Goal: Information Seeking & Learning: Learn about a topic

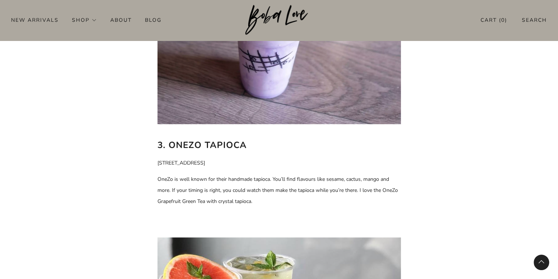
scroll to position [1216, 0]
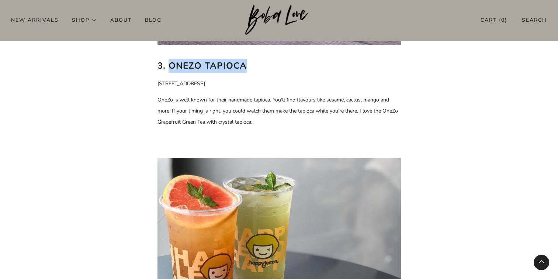
drag, startPoint x: 170, startPoint y: 67, endPoint x: 252, endPoint y: 69, distance: 82.2
click at [252, 69] on h2 "3. OneZo Tapioca" at bounding box center [278, 66] width 243 height 14
drag, startPoint x: 252, startPoint y: 69, endPoint x: 234, endPoint y: 66, distance: 17.9
copy b "OneZo Tapioca"
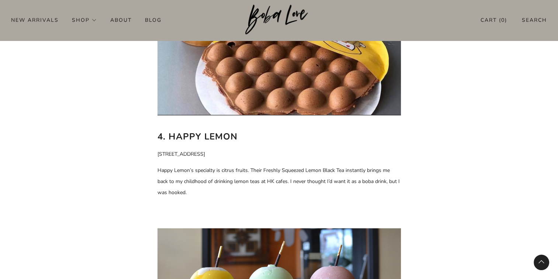
scroll to position [1511, 0]
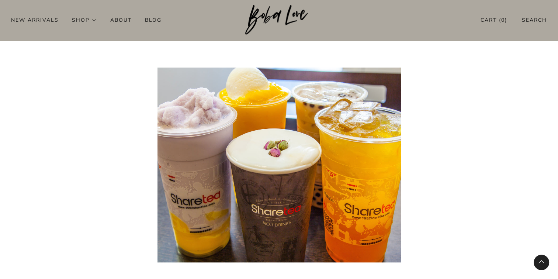
scroll to position [2948, 0]
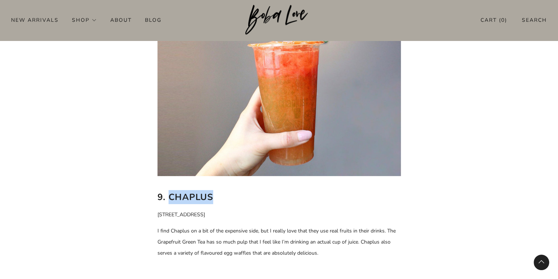
drag, startPoint x: 168, startPoint y: 197, endPoint x: 213, endPoint y: 196, distance: 44.6
click at [213, 196] on h2 "9. Chaplus" at bounding box center [278, 197] width 243 height 14
drag, startPoint x: 213, startPoint y: 196, endPoint x: 208, endPoint y: 197, distance: 5.2
copy b "Chaplus"
